Goal: Task Accomplishment & Management: Manage account settings

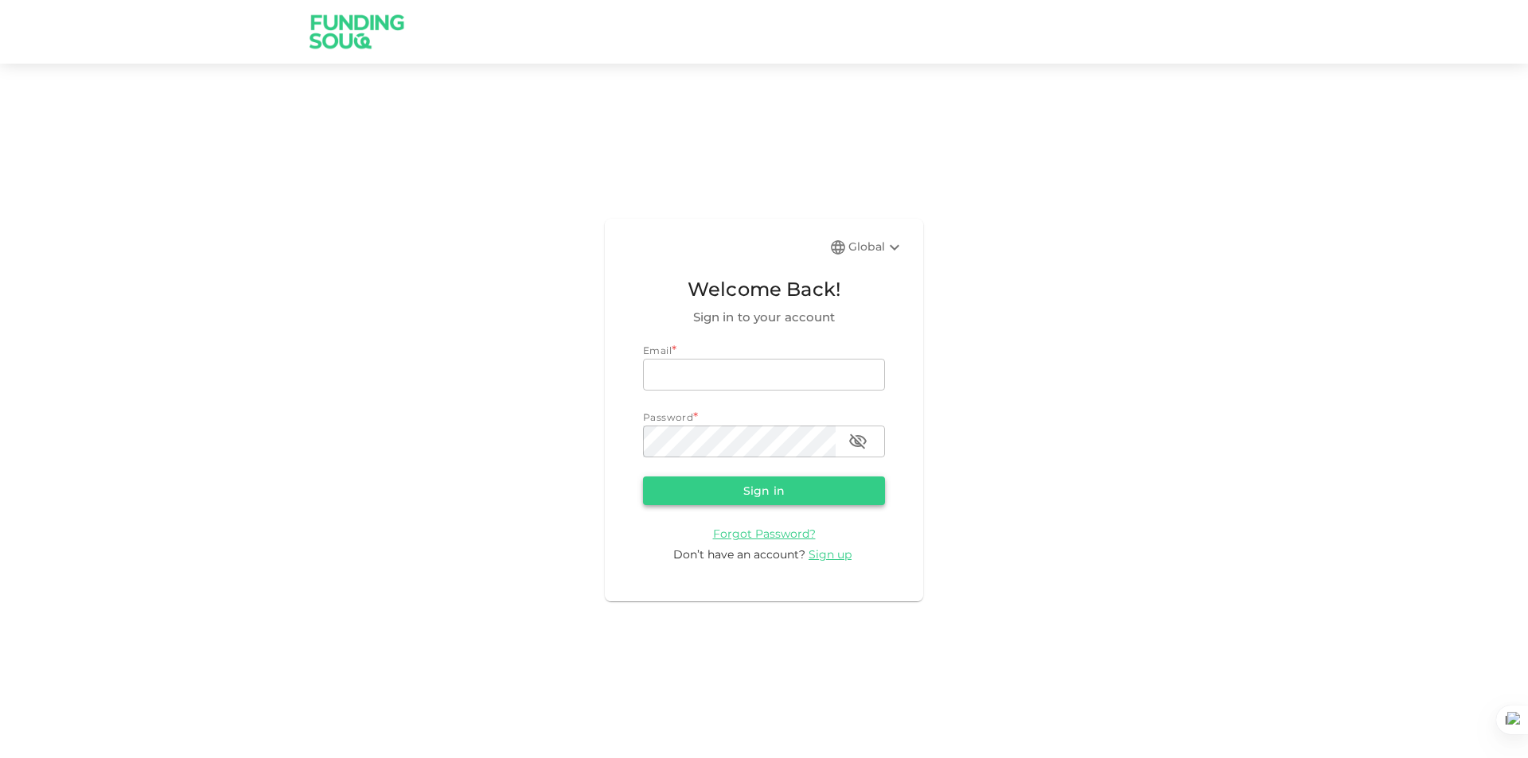
type input "[EMAIL_ADDRESS][PERSON_NAME][DOMAIN_NAME]"
click at [781, 491] on button "Sign in" at bounding box center [764, 491] width 242 height 29
type input "asd.haddad@gmail.com"
click at [689, 485] on button "Sign in" at bounding box center [764, 491] width 242 height 29
